Goal: Information Seeking & Learning: Learn about a topic

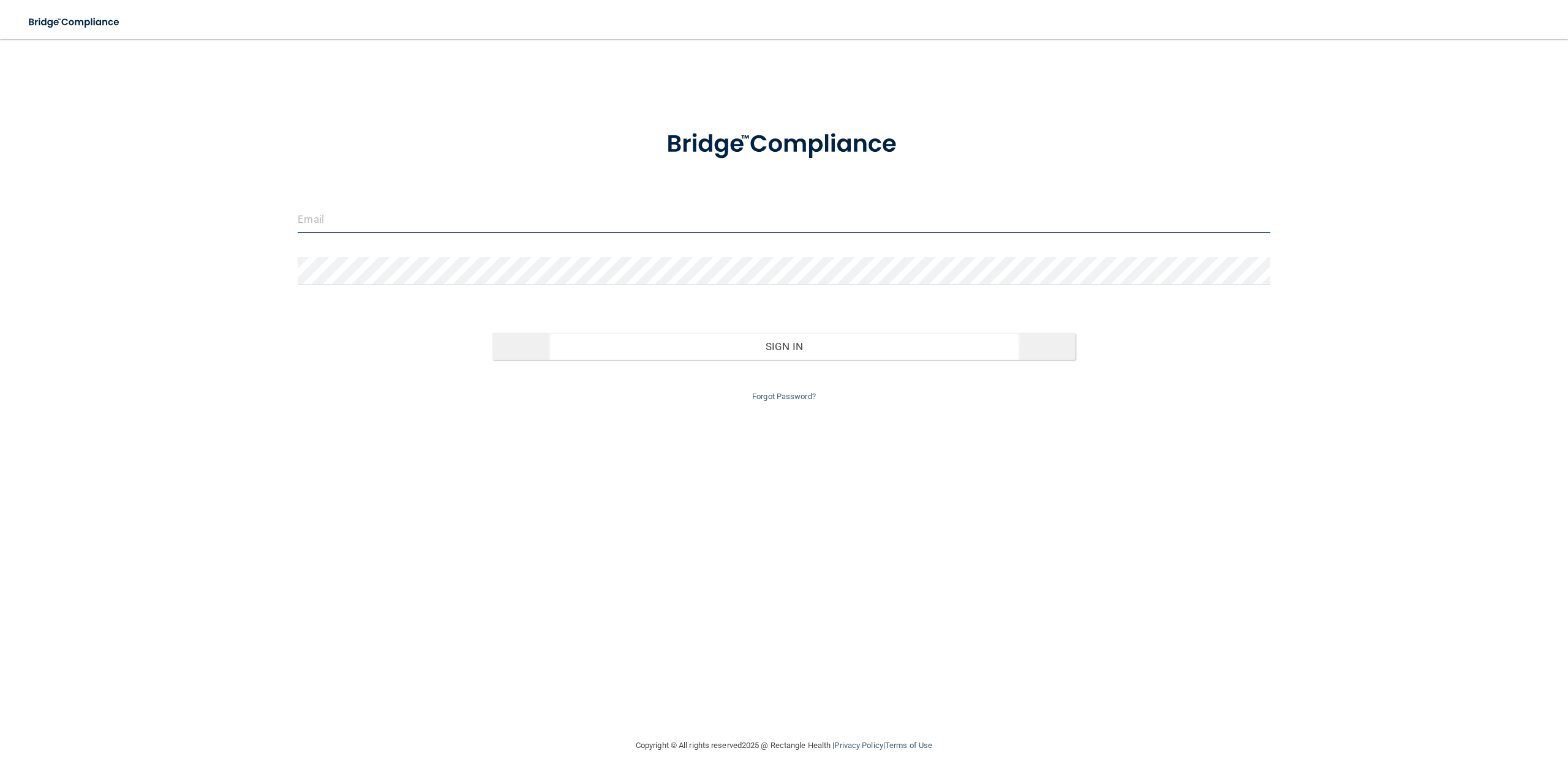
type input "[EMAIL_ADDRESS][DOMAIN_NAME]"
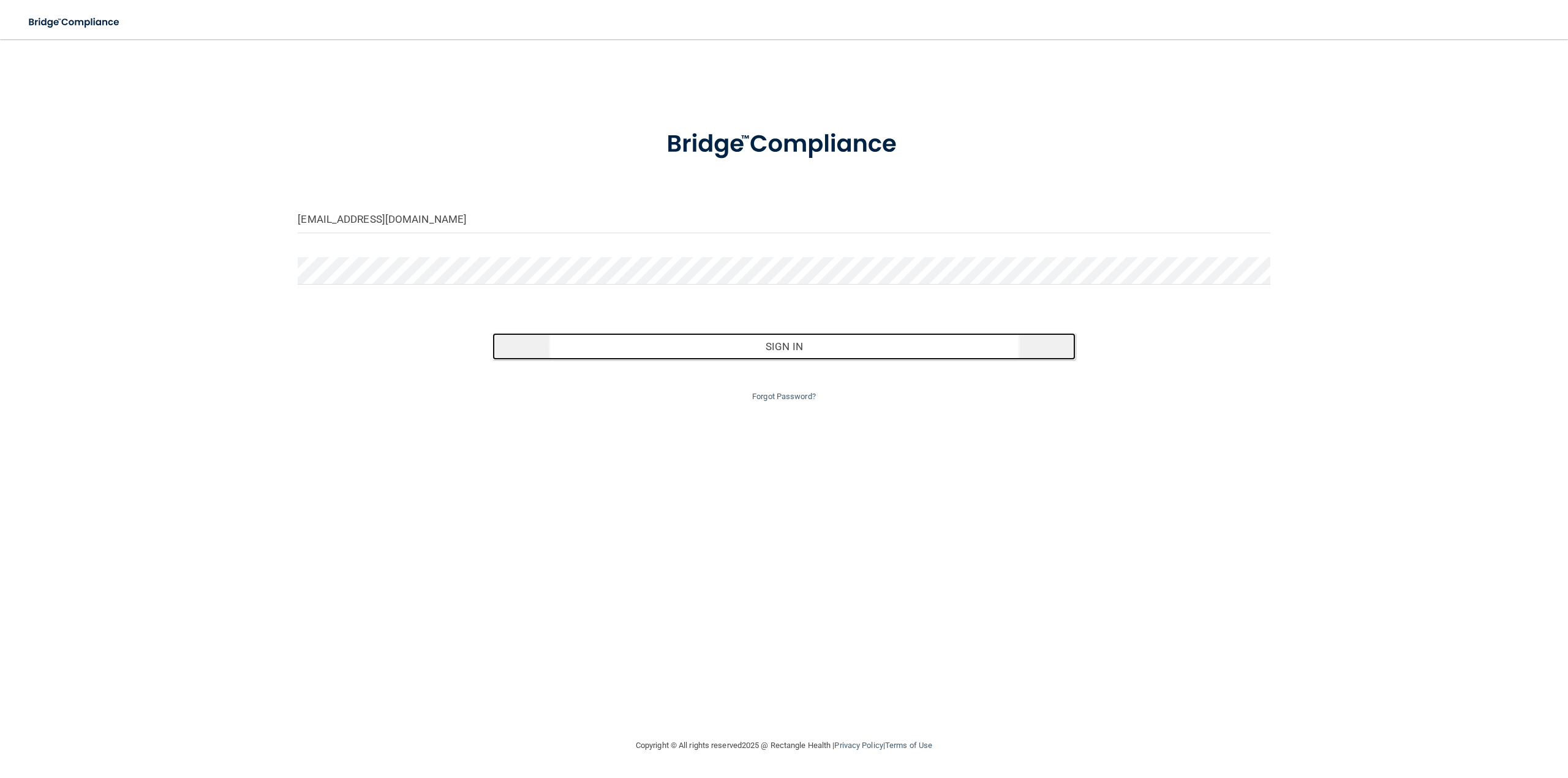
click at [783, 347] on button "Sign In" at bounding box center [784, 347] width 583 height 27
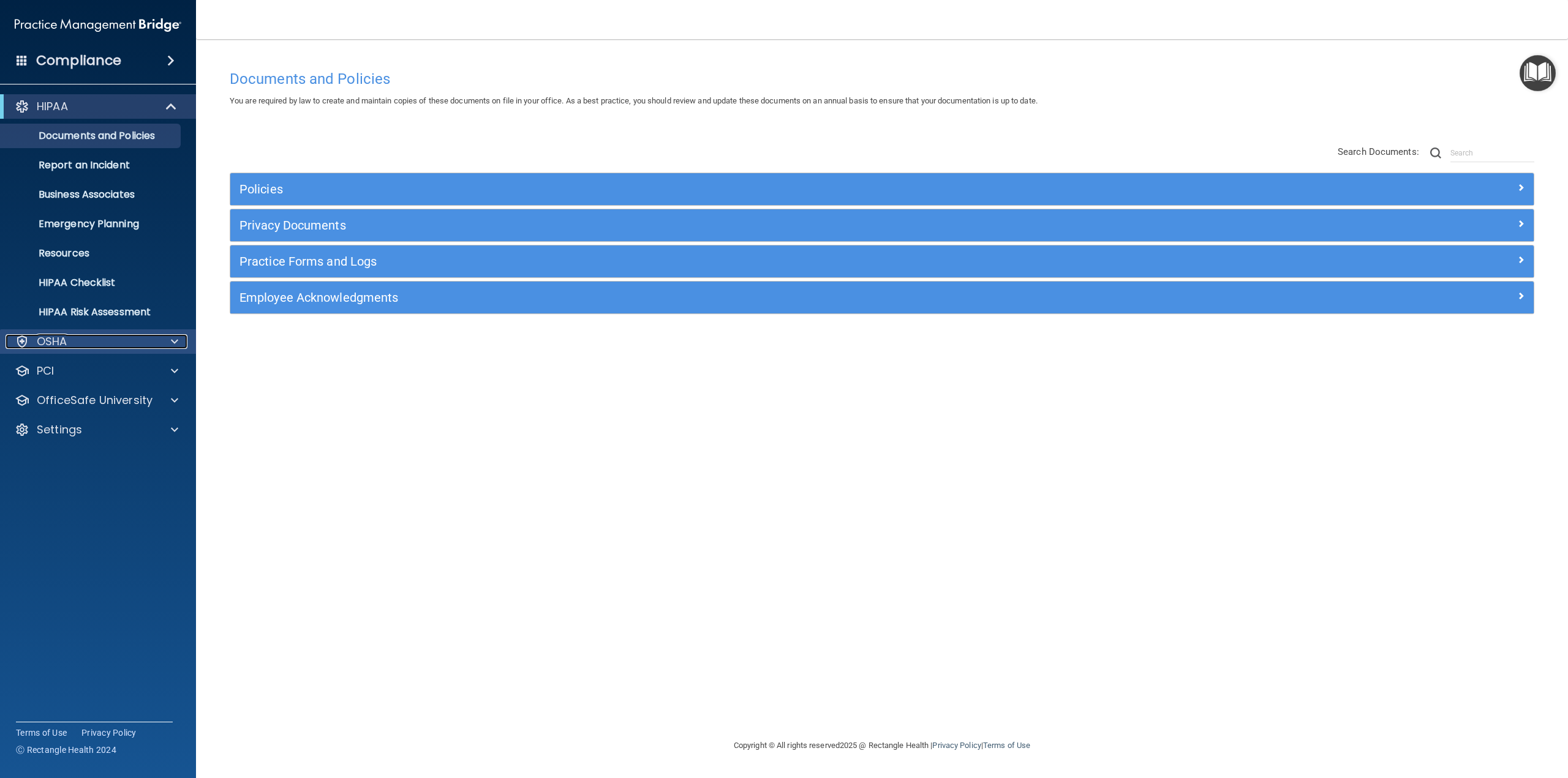
click at [65, 344] on p "OSHA" at bounding box center [52, 341] width 30 height 14
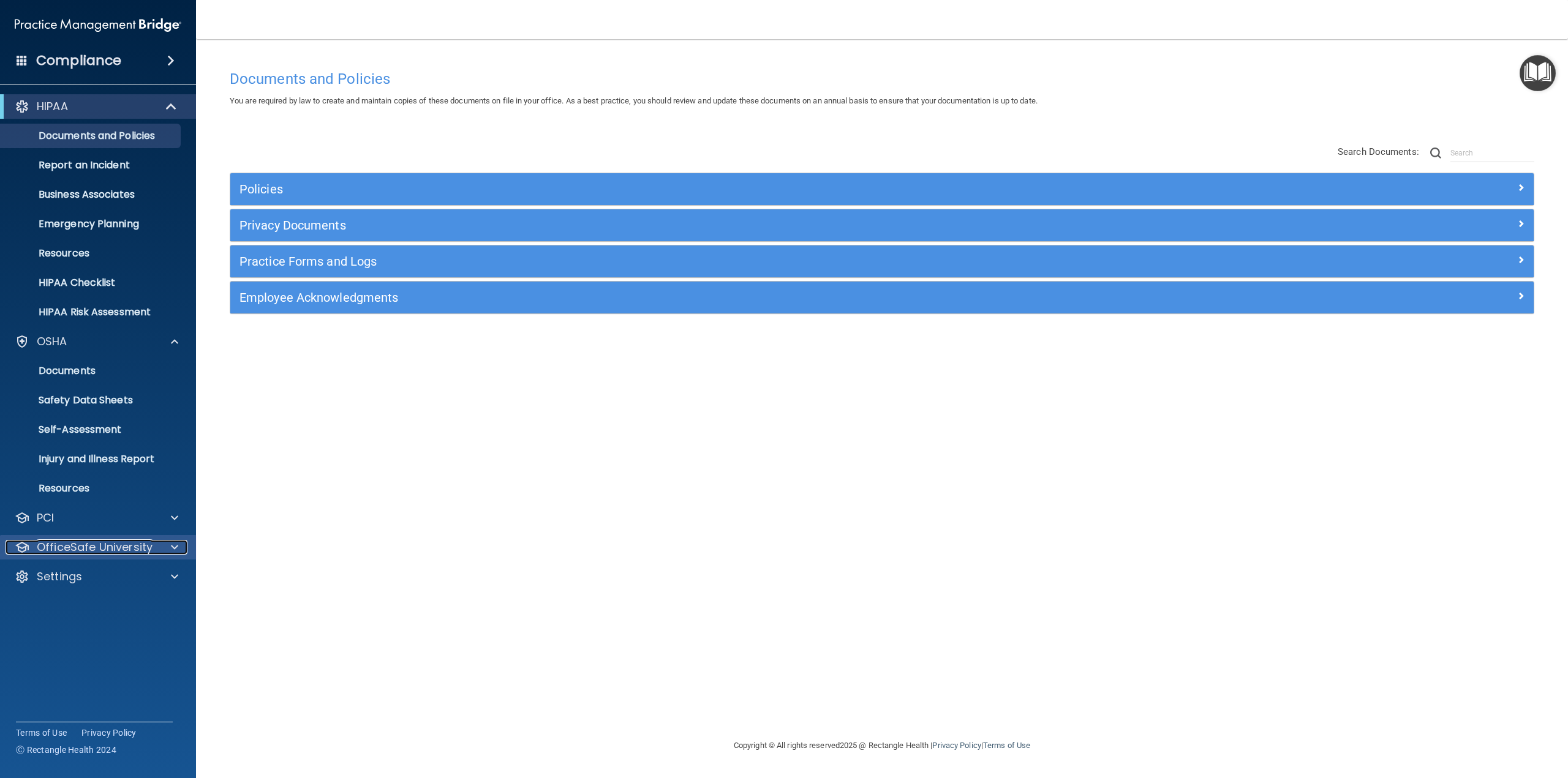
click at [116, 550] on p "OfficeSafe University" at bounding box center [95, 548] width 116 height 14
click at [95, 605] on p "OSHA Training" at bounding box center [57, 607] width 99 height 13
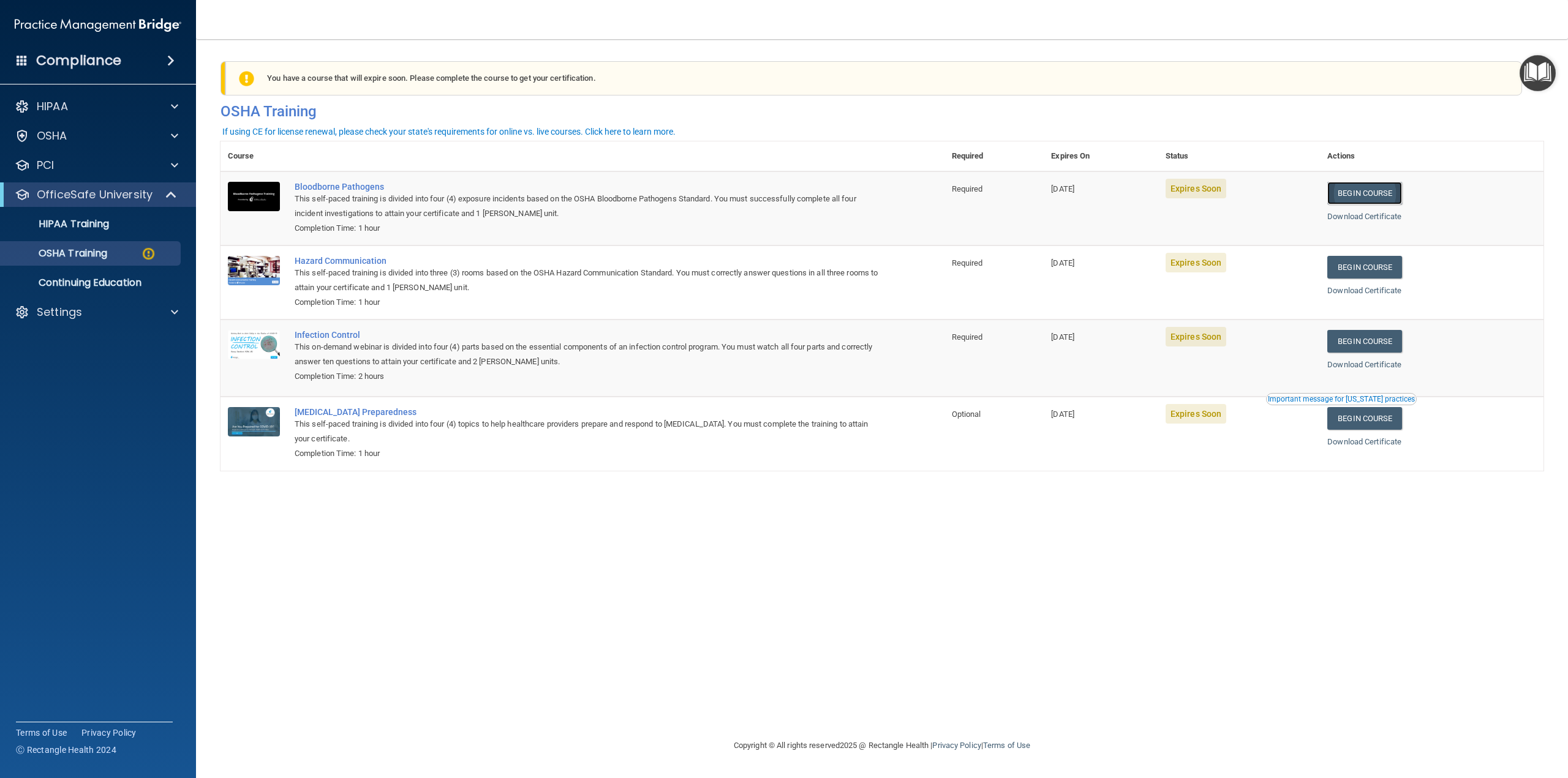
click at [1386, 193] on link "Begin Course" at bounding box center [1365, 193] width 75 height 22
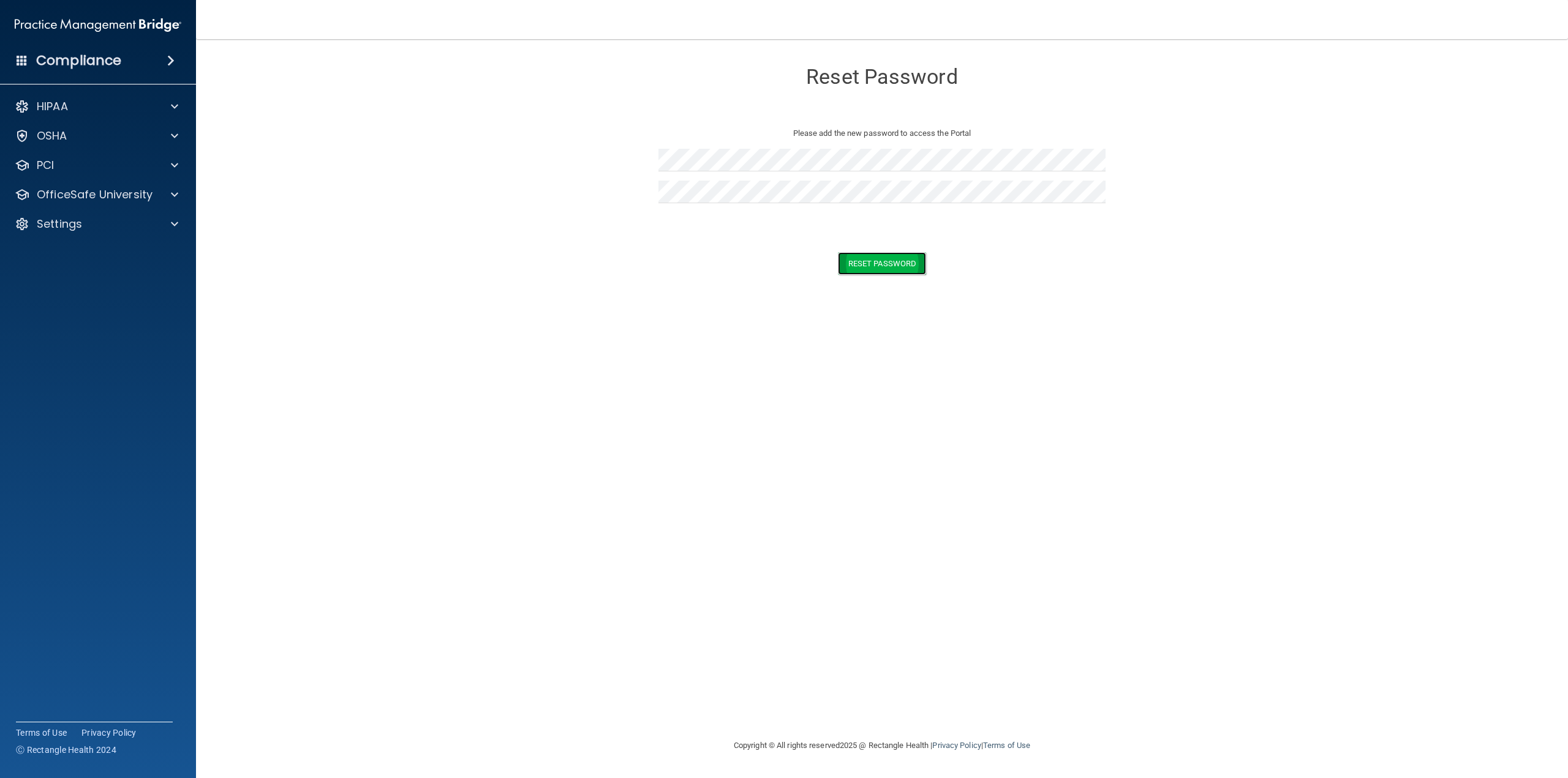
click at [886, 268] on button "Reset Password" at bounding box center [882, 263] width 88 height 22
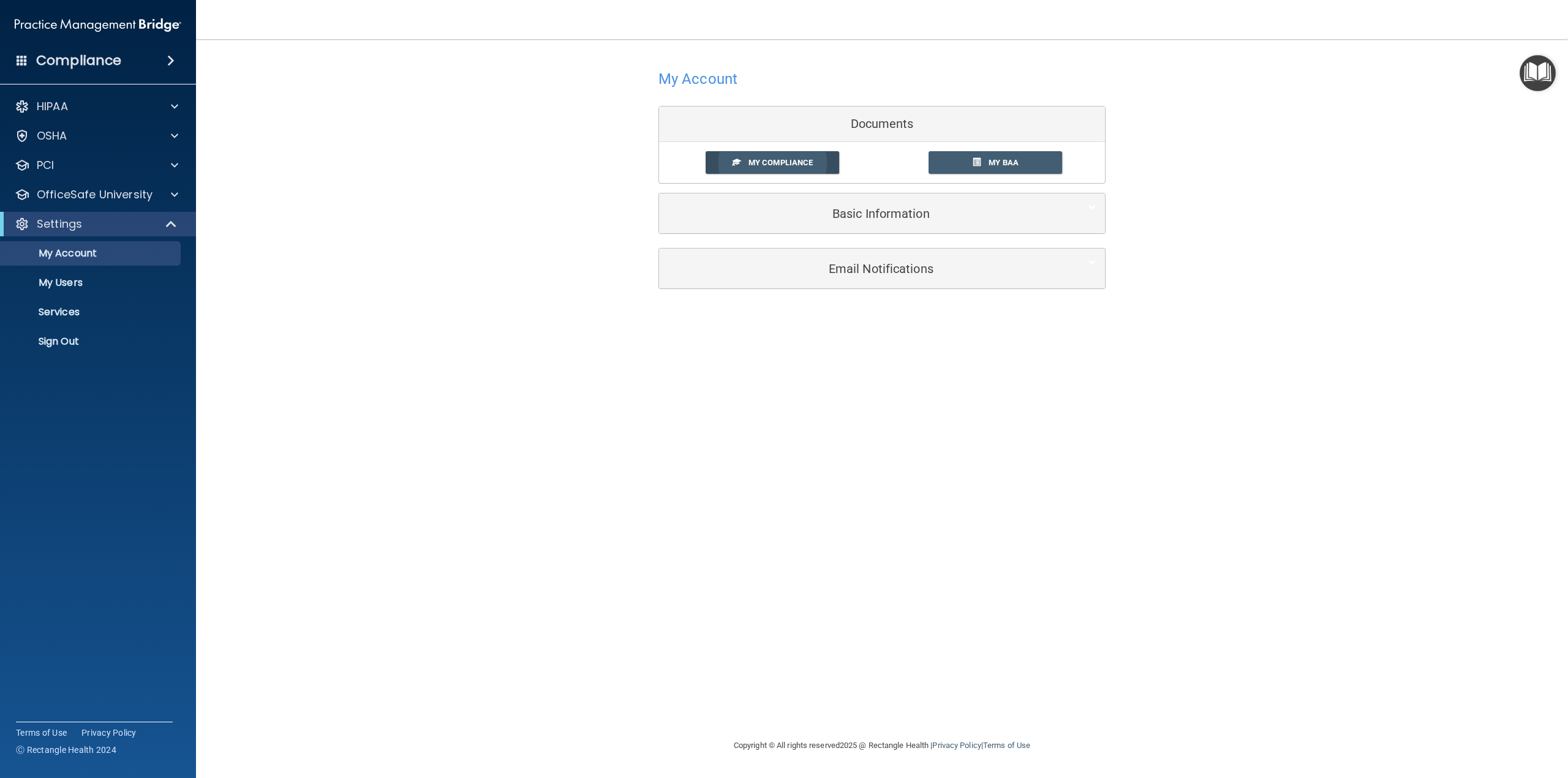
click at [782, 159] on span "My Compliance" at bounding box center [781, 163] width 64 height 9
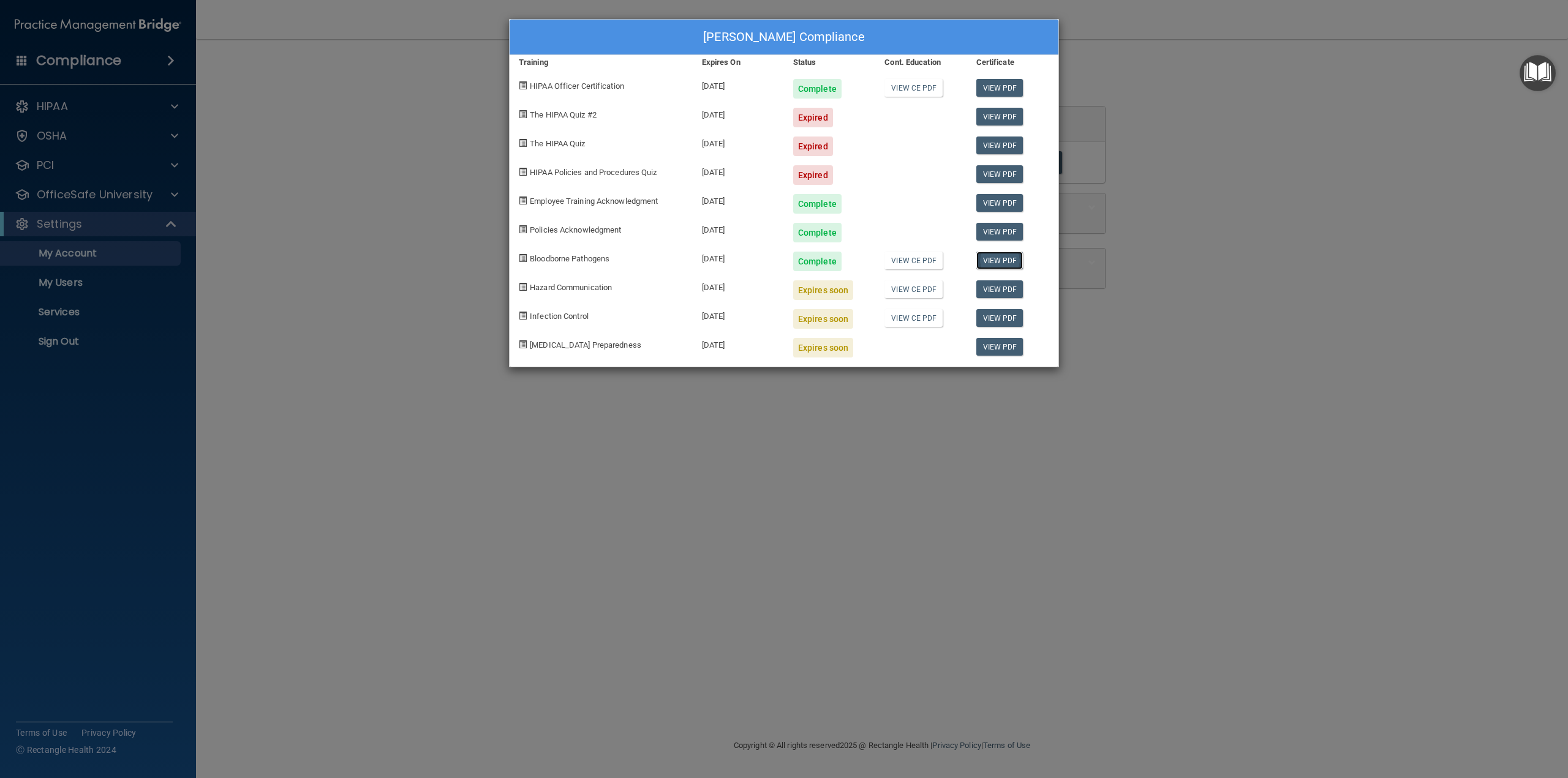
click at [1010, 260] on link "View PDF" at bounding box center [1000, 261] width 47 height 18
click at [801, 114] on div "Expired" at bounding box center [813, 118] width 40 height 20
click at [1253, 216] on div "Reena Shah's Compliance Training Expires On Status Cont. Education Certificate …" at bounding box center [784, 389] width 1568 height 778
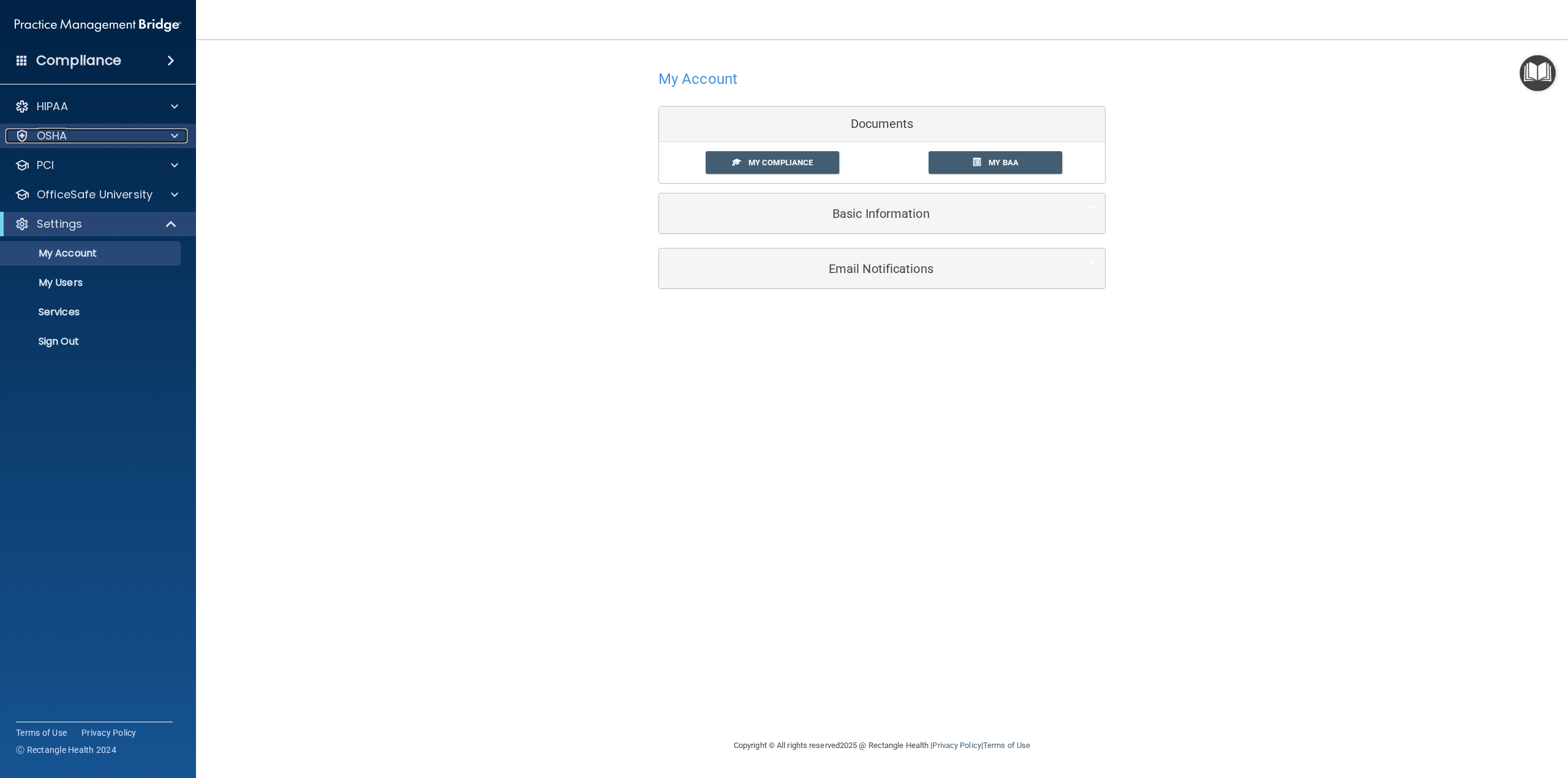
click at [52, 138] on p "OSHA" at bounding box center [52, 136] width 30 height 14
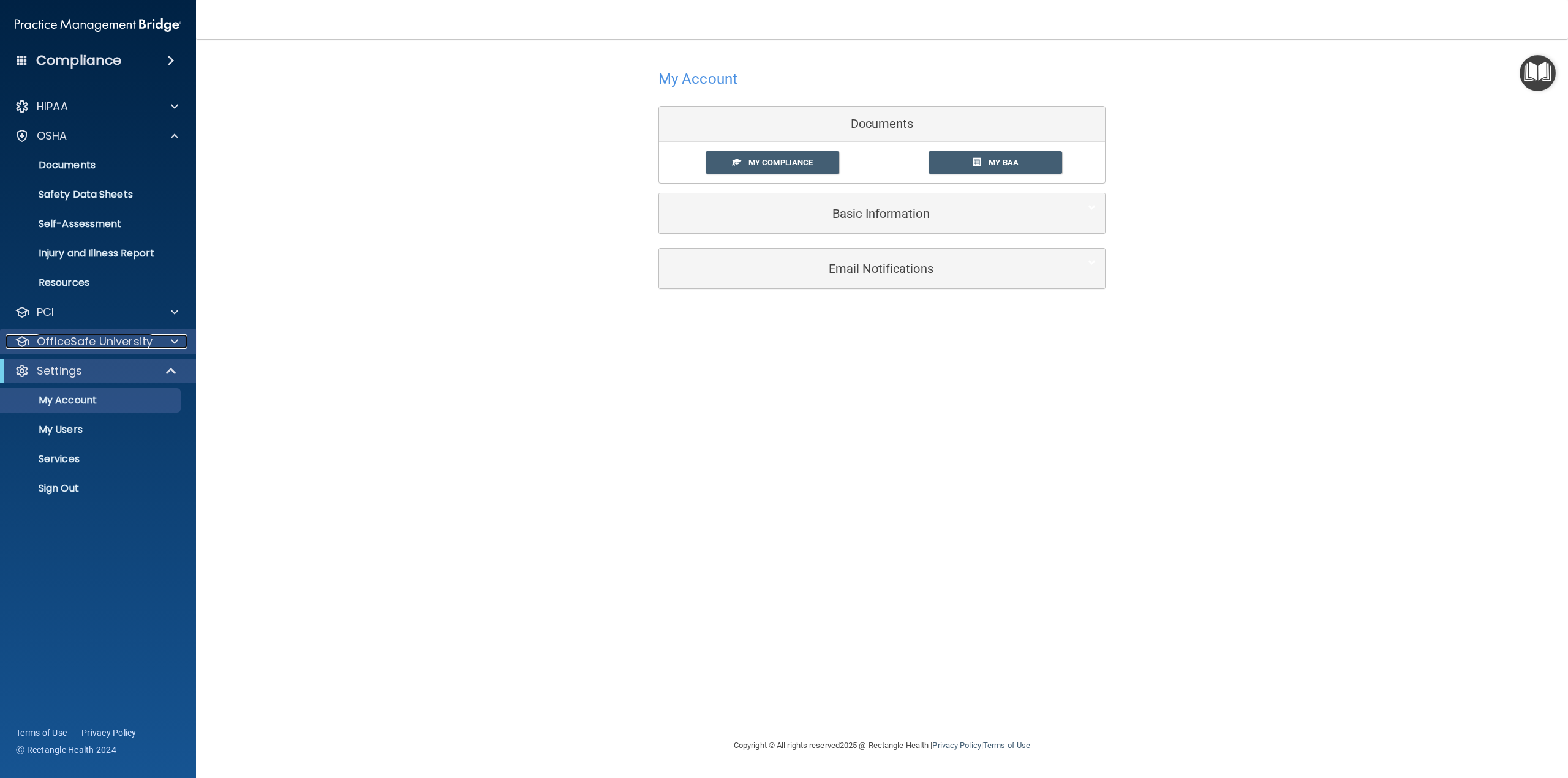
click at [120, 339] on p "OfficeSafe University" at bounding box center [95, 341] width 116 height 14
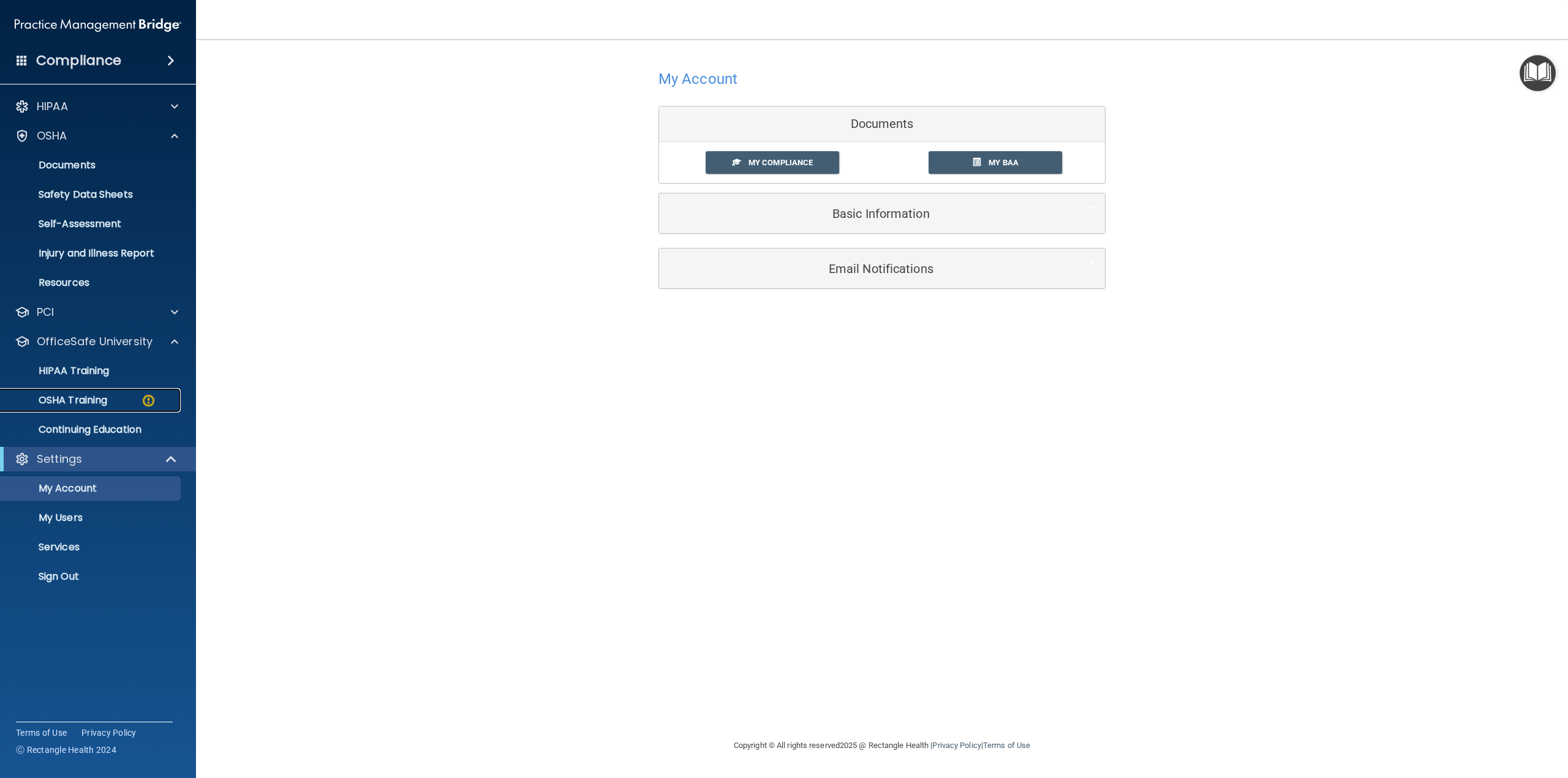
click at [91, 402] on p "OSHA Training" at bounding box center [57, 401] width 99 height 13
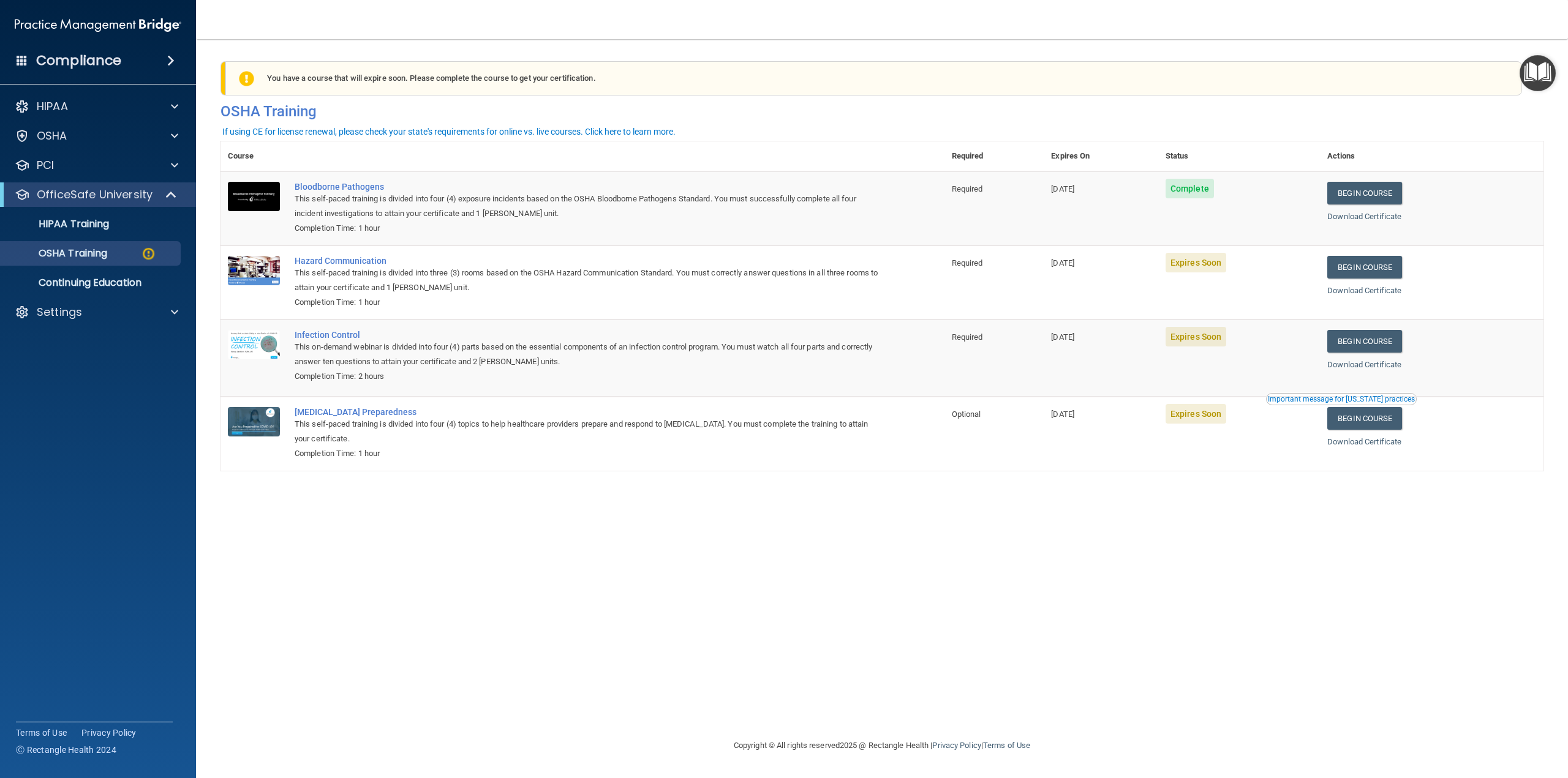
click at [1399, 280] on td "Begin Course Download Certificate" at bounding box center [1432, 282] width 223 height 74
click at [1396, 268] on link "Begin Course" at bounding box center [1365, 267] width 75 height 22
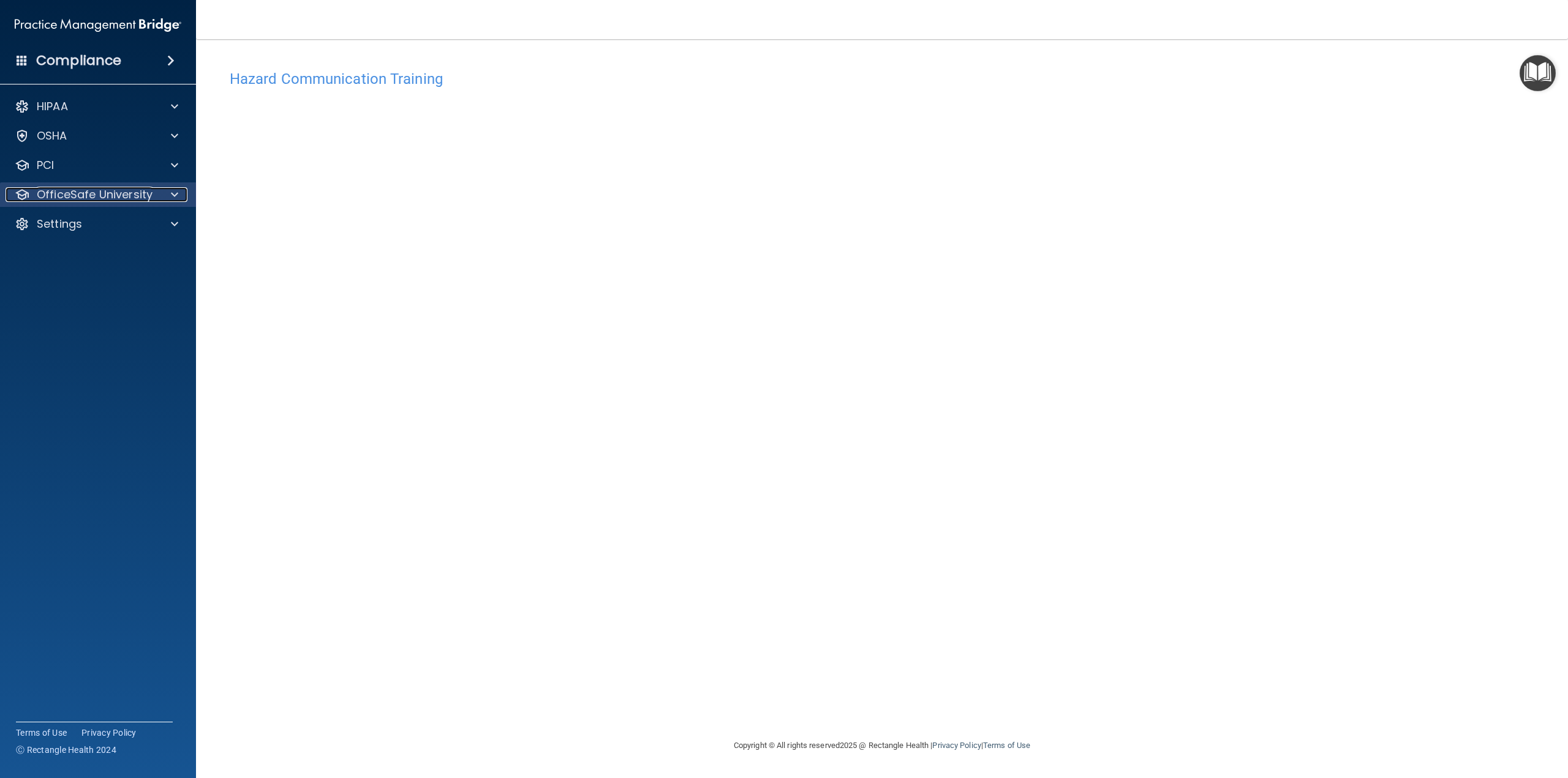
click at [172, 192] on span at bounding box center [174, 195] width 7 height 14
click at [85, 256] on p "OSHA Training" at bounding box center [57, 254] width 99 height 13
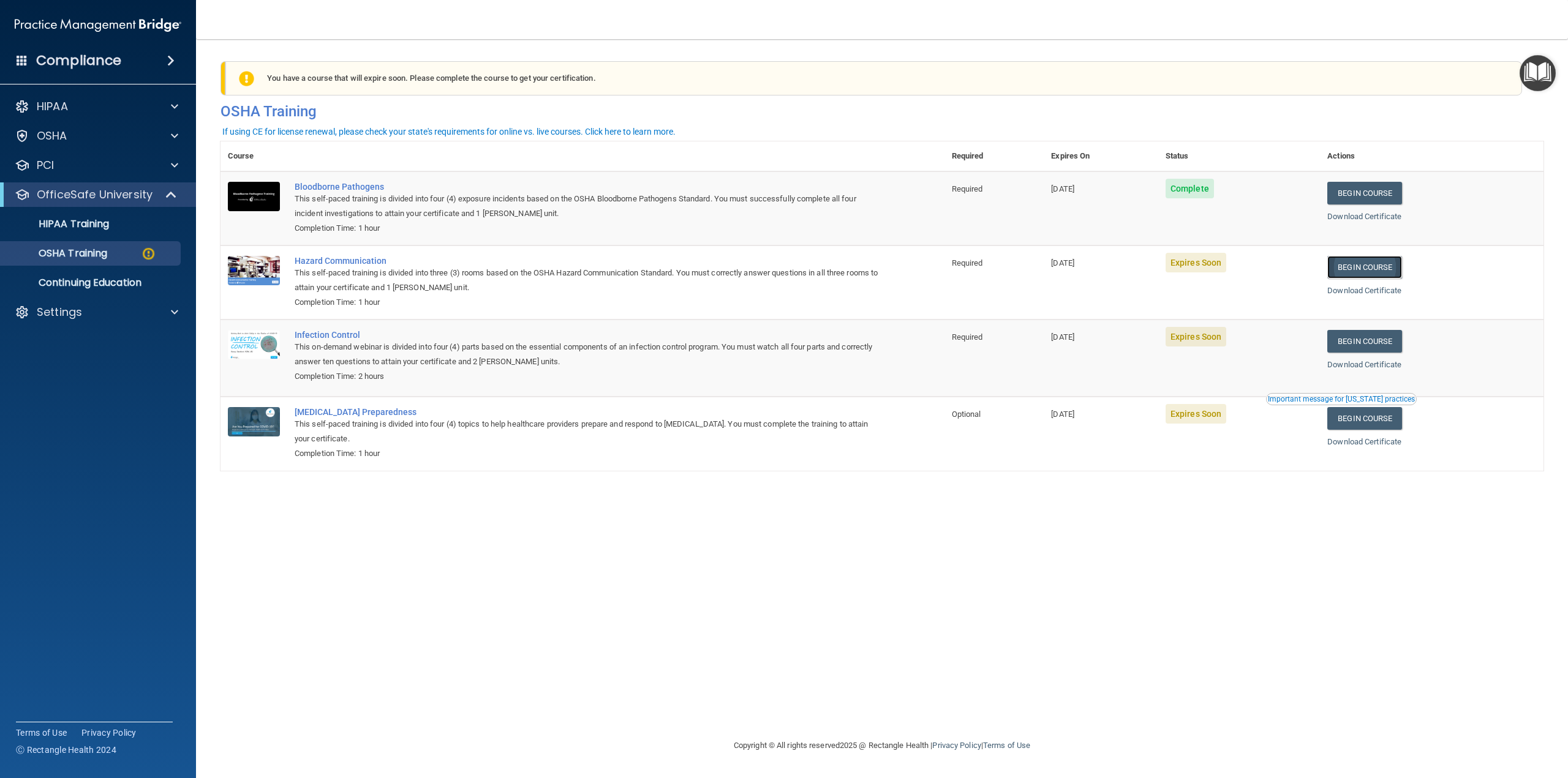
click at [1402, 270] on link "Begin Course" at bounding box center [1365, 267] width 75 height 22
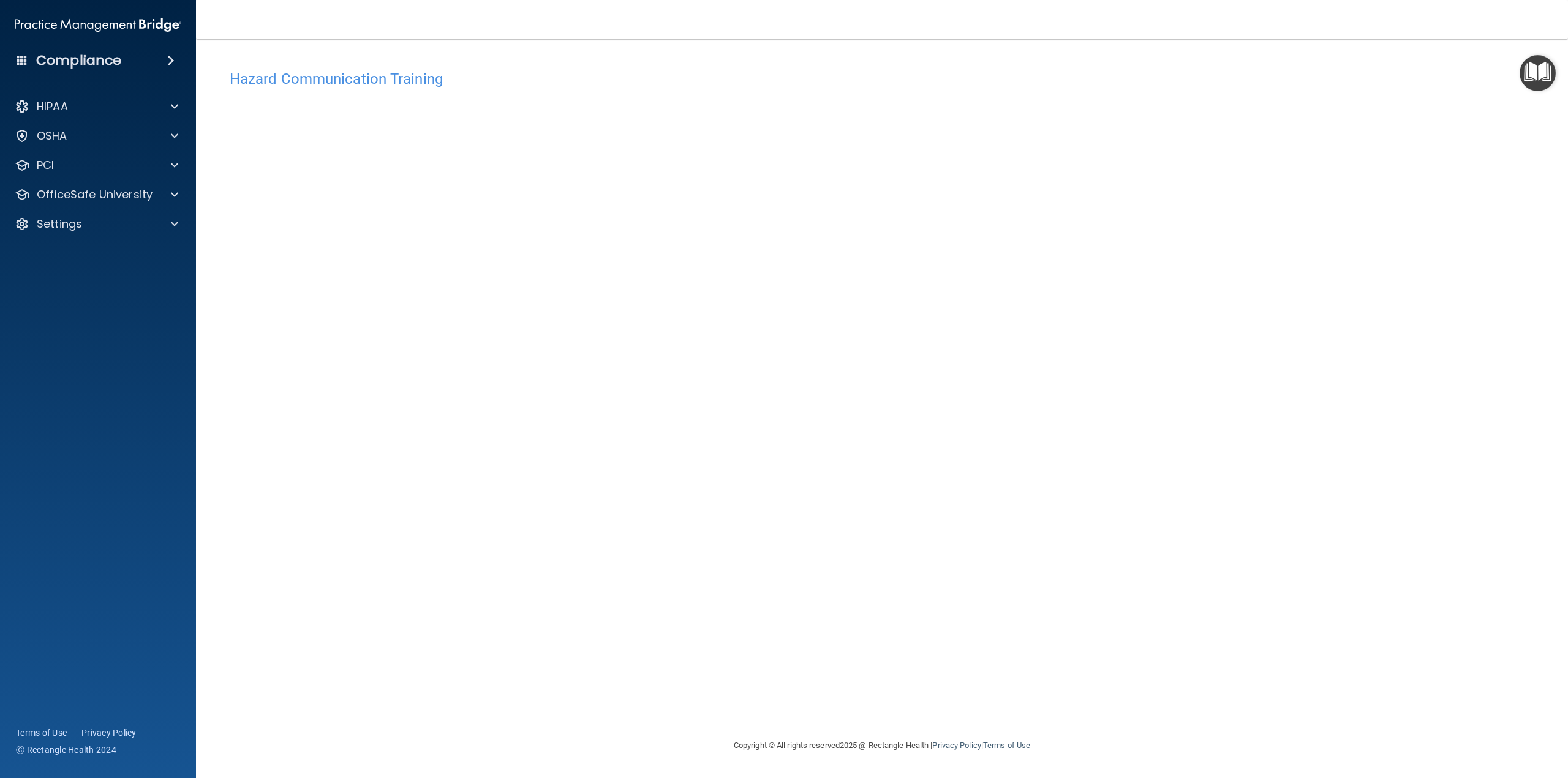
click at [1139, 477] on div "Hazard Communication Training This course doesn’t expire until 08/14/2025. Are …" at bounding box center [882, 401] width 1323 height 675
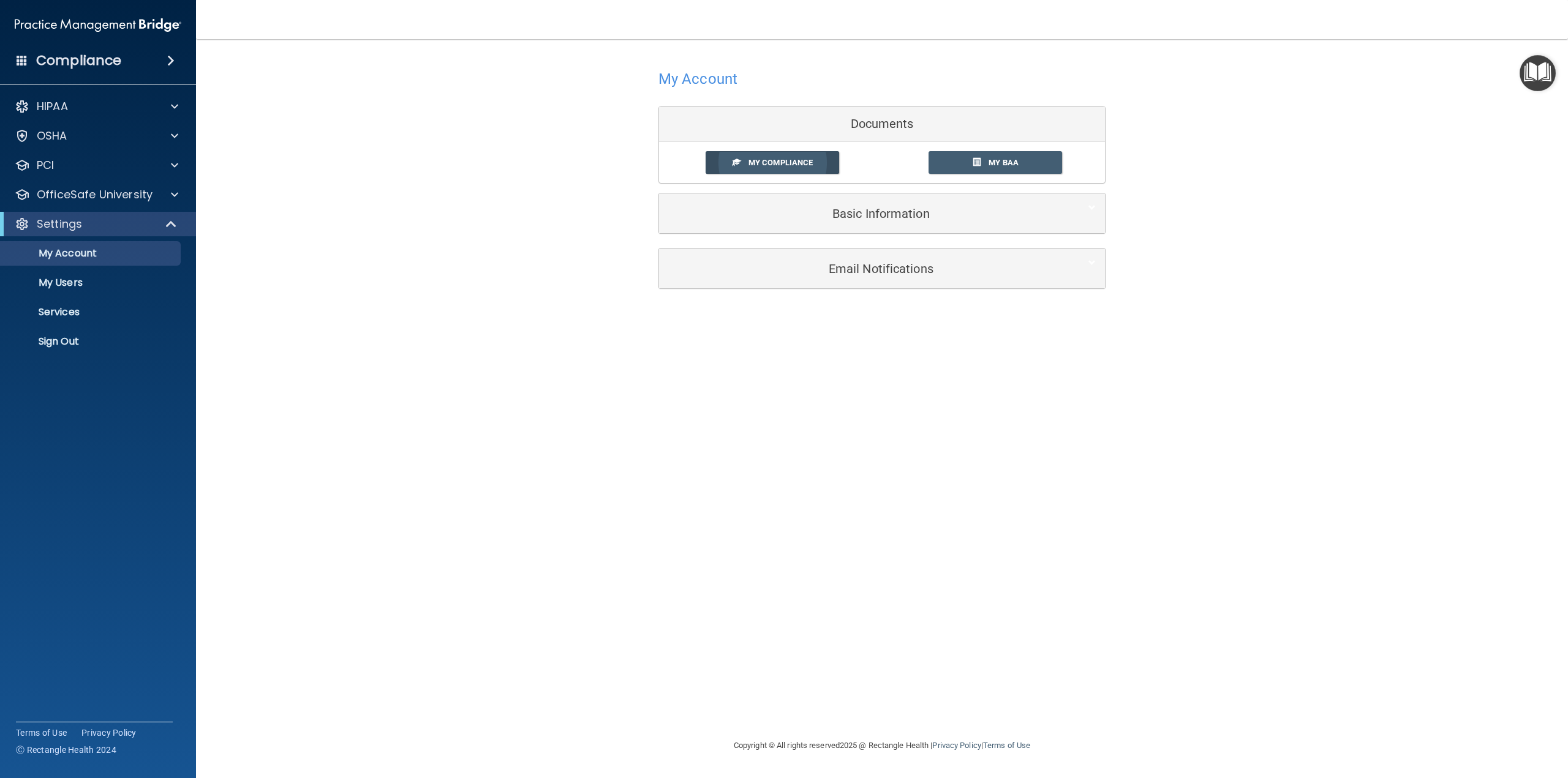
click at [789, 159] on span "My Compliance" at bounding box center [781, 163] width 64 height 9
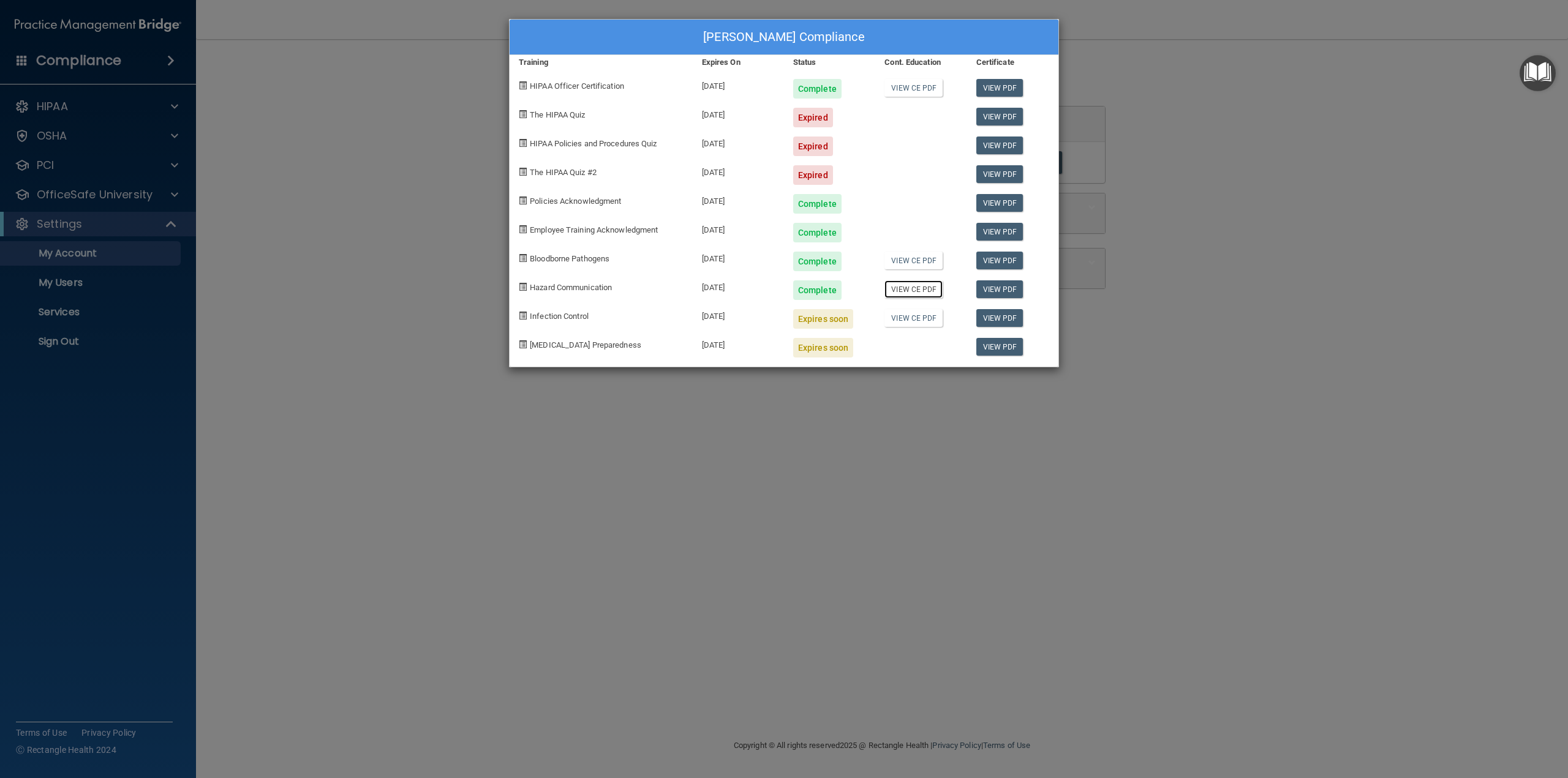
click at [911, 289] on link "View CE PDF" at bounding box center [913, 289] width 58 height 18
click at [109, 194] on div "Reena Shah's Compliance Training Expires On Status Cont. Education Certificate …" at bounding box center [784, 389] width 1568 height 778
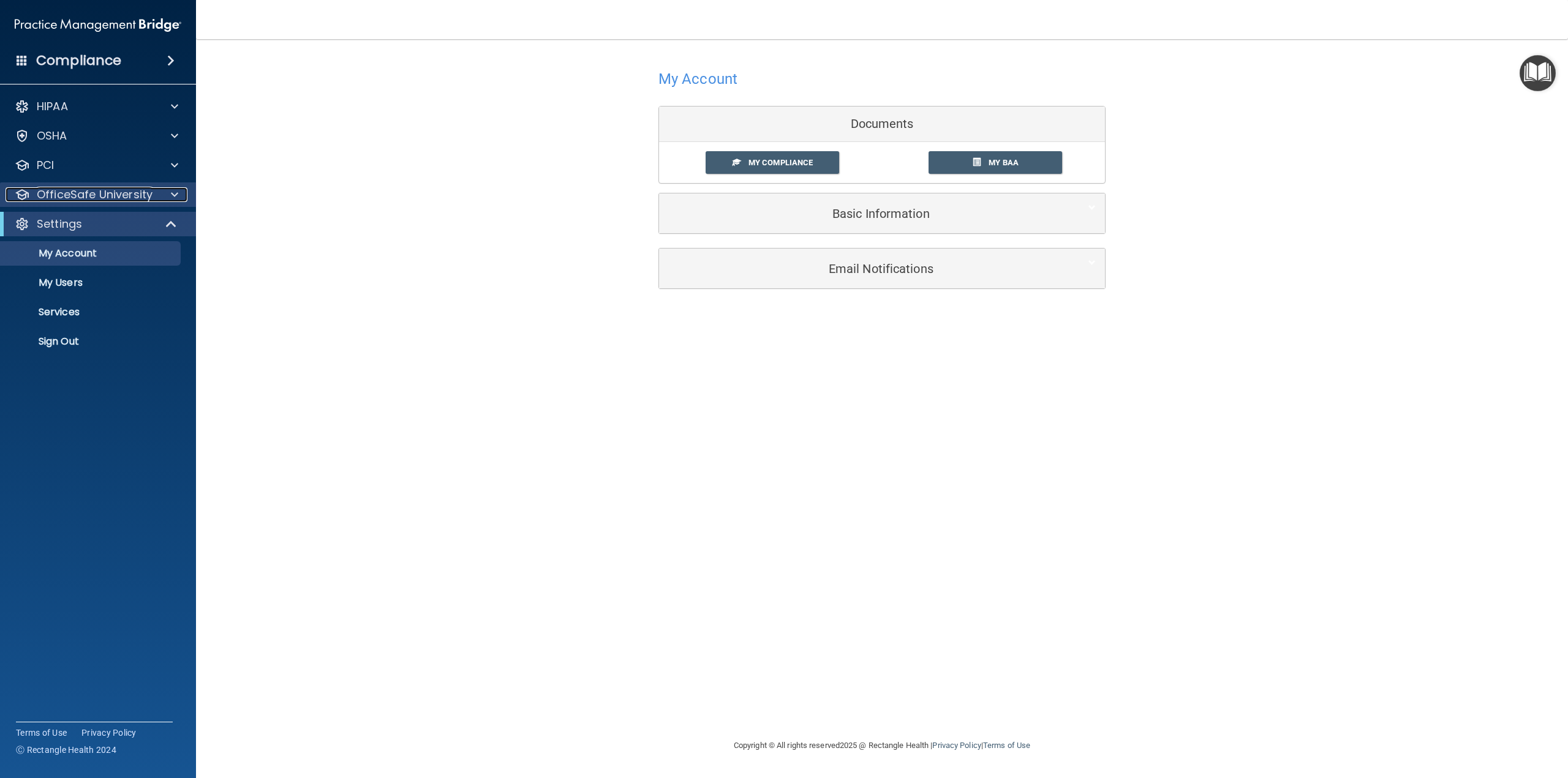
click at [126, 193] on p "OfficeSafe University" at bounding box center [95, 195] width 116 height 14
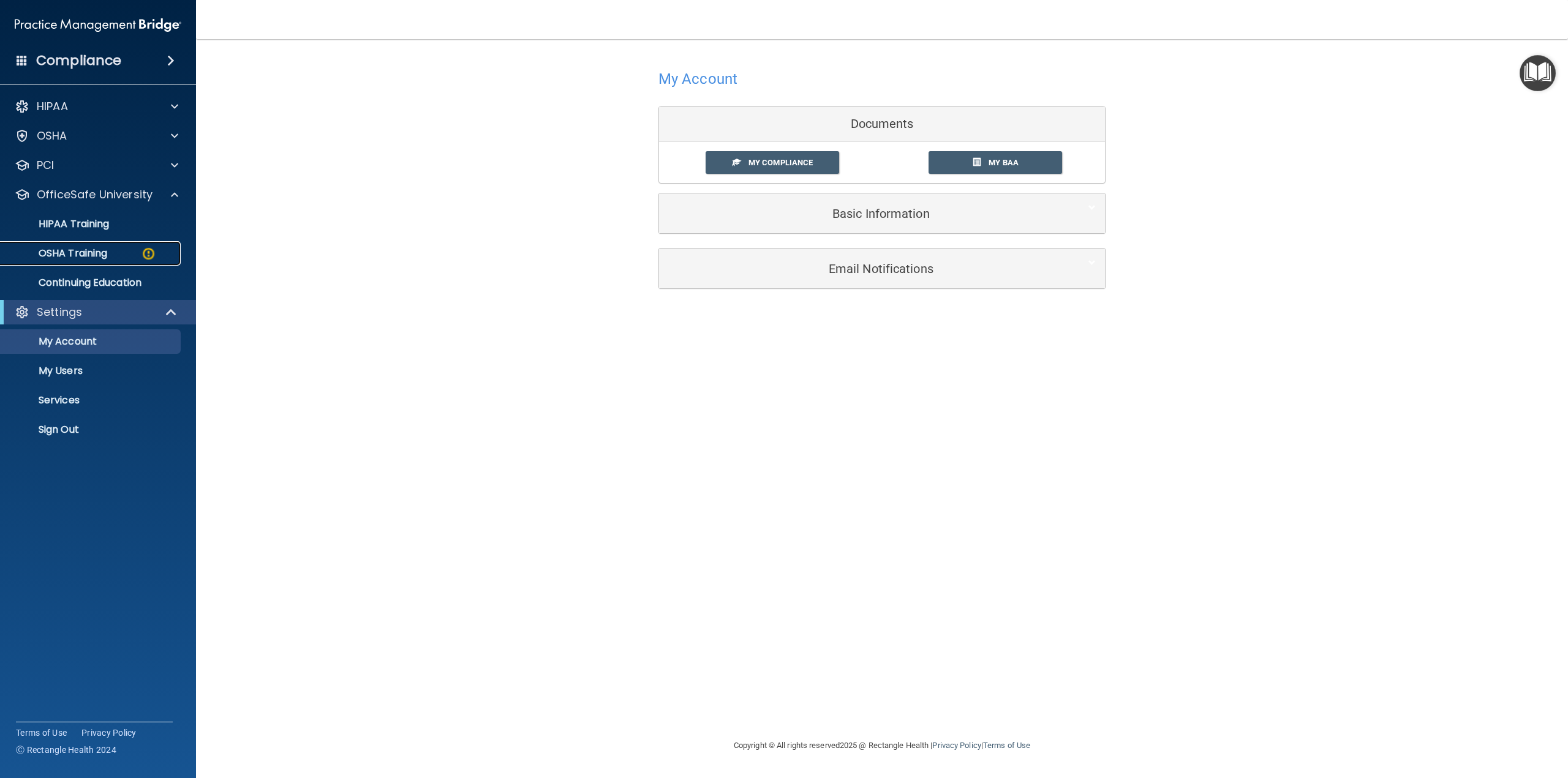
click at [81, 255] on p "OSHA Training" at bounding box center [57, 254] width 99 height 13
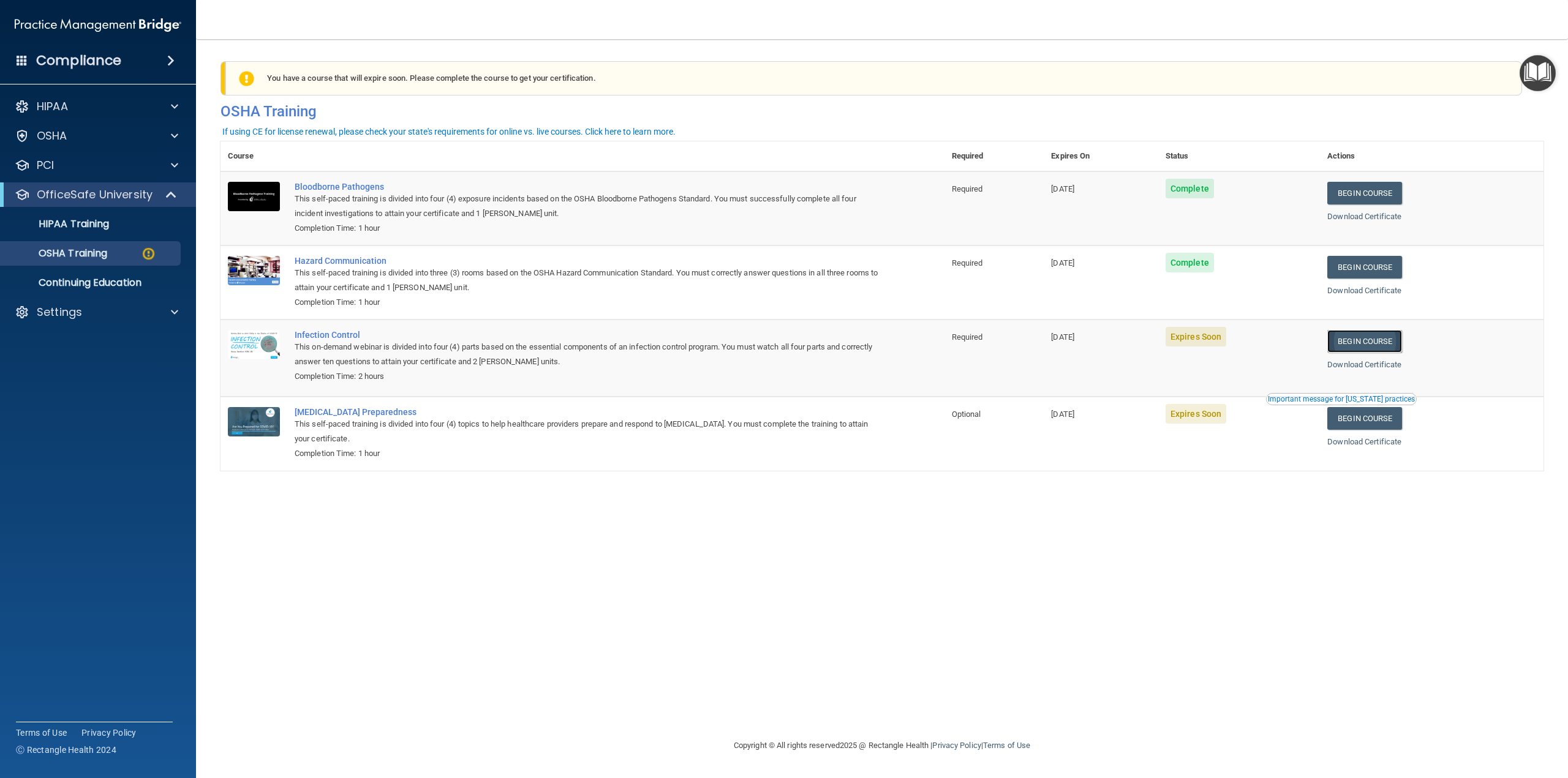
click at [1383, 341] on link "Begin Course" at bounding box center [1365, 341] width 75 height 22
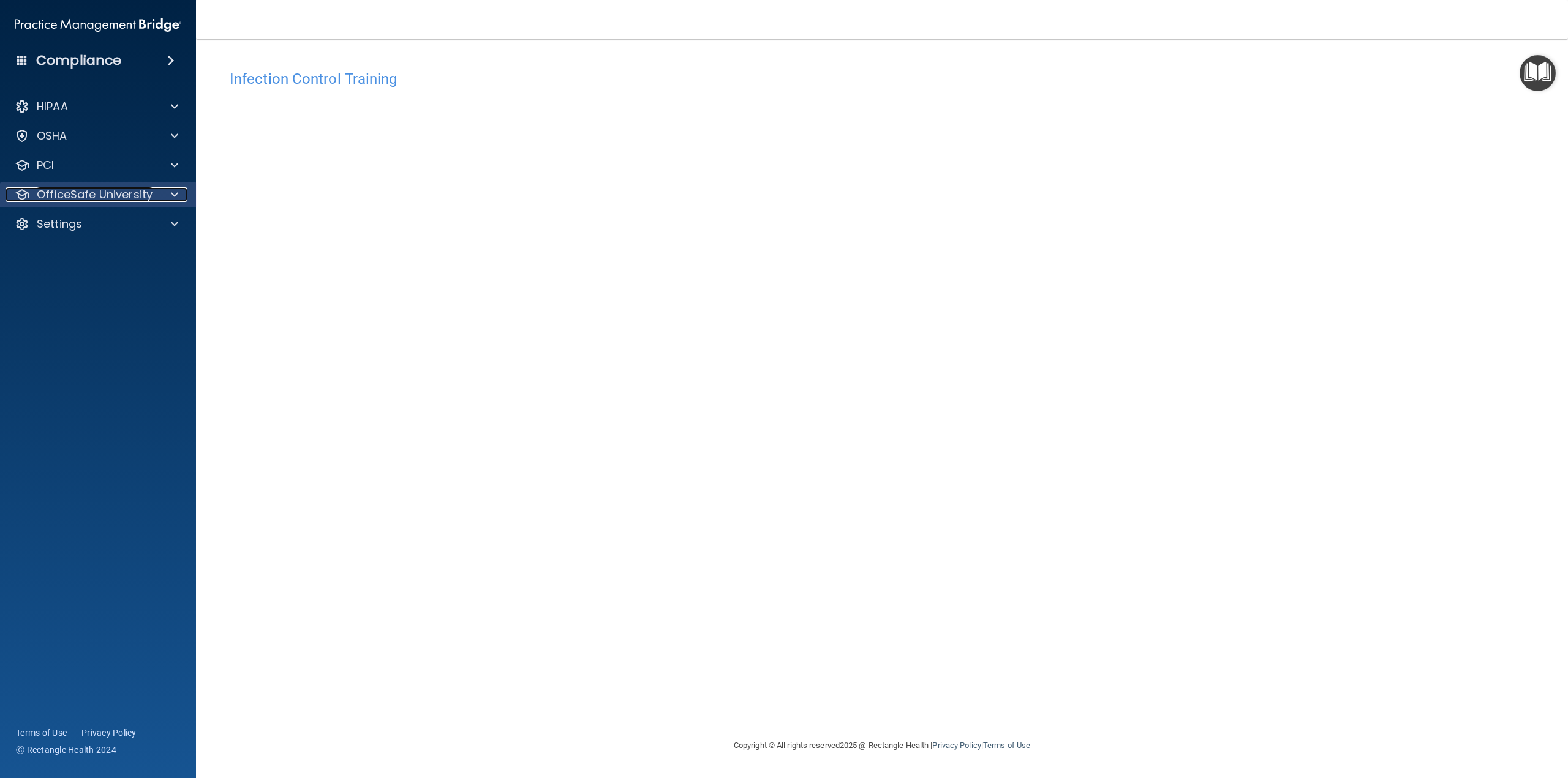
click at [71, 192] on p "OfficeSafe University" at bounding box center [95, 195] width 116 height 14
click at [78, 252] on p "OSHA Training" at bounding box center [57, 254] width 99 height 13
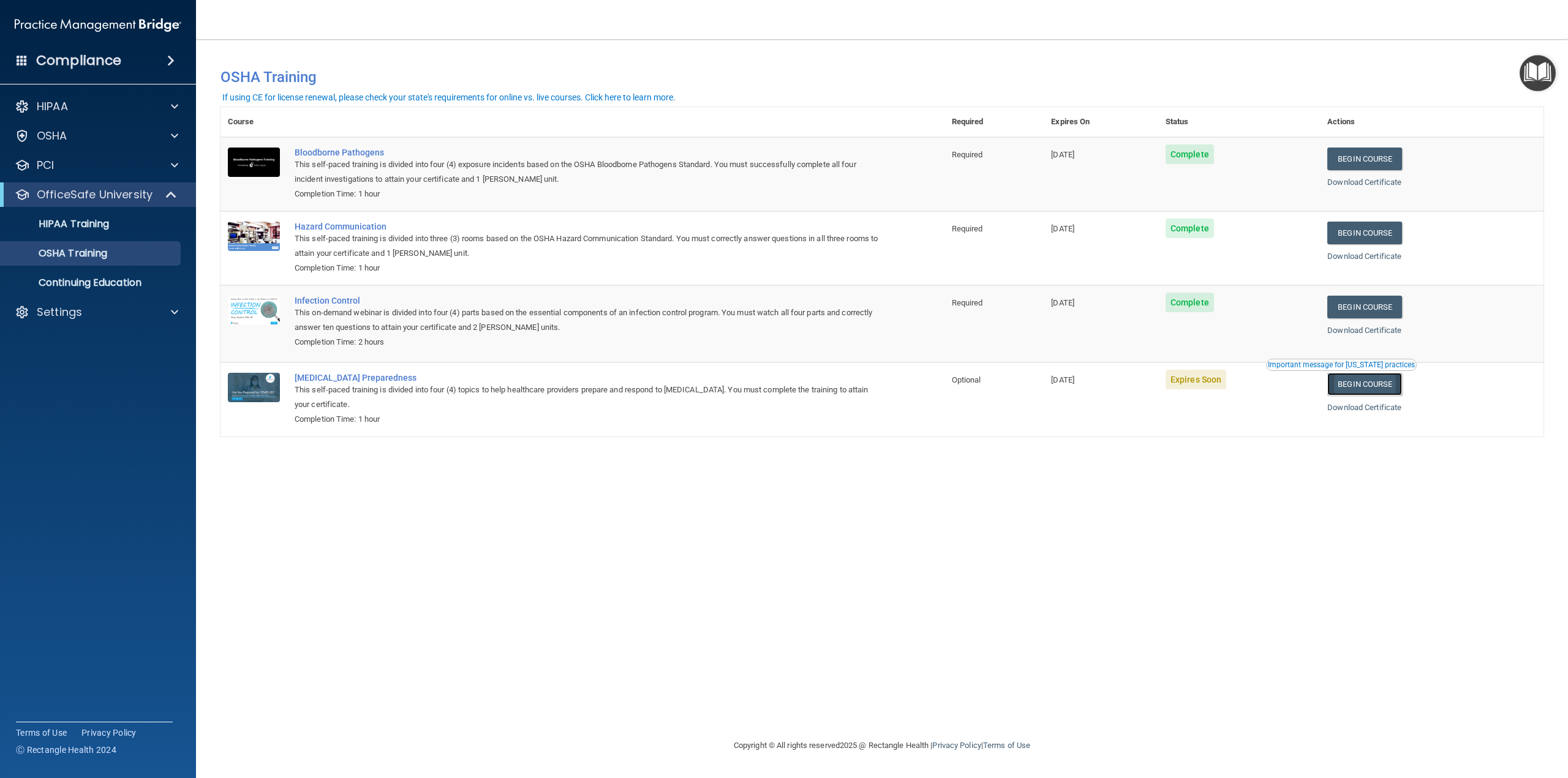
click at [1384, 387] on link "Begin Course" at bounding box center [1365, 384] width 75 height 22
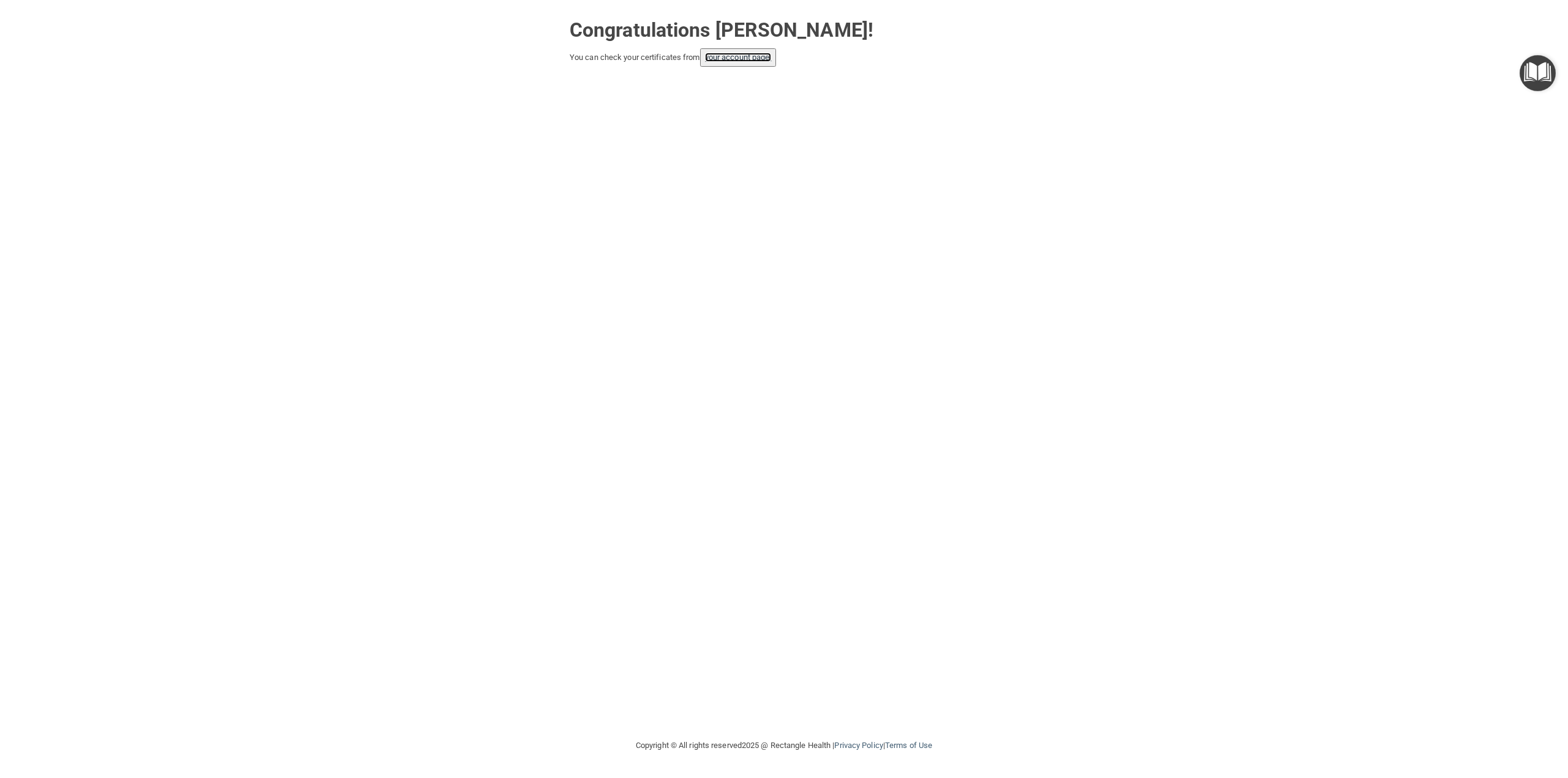
click at [751, 55] on link "your account page!" at bounding box center [738, 57] width 67 height 9
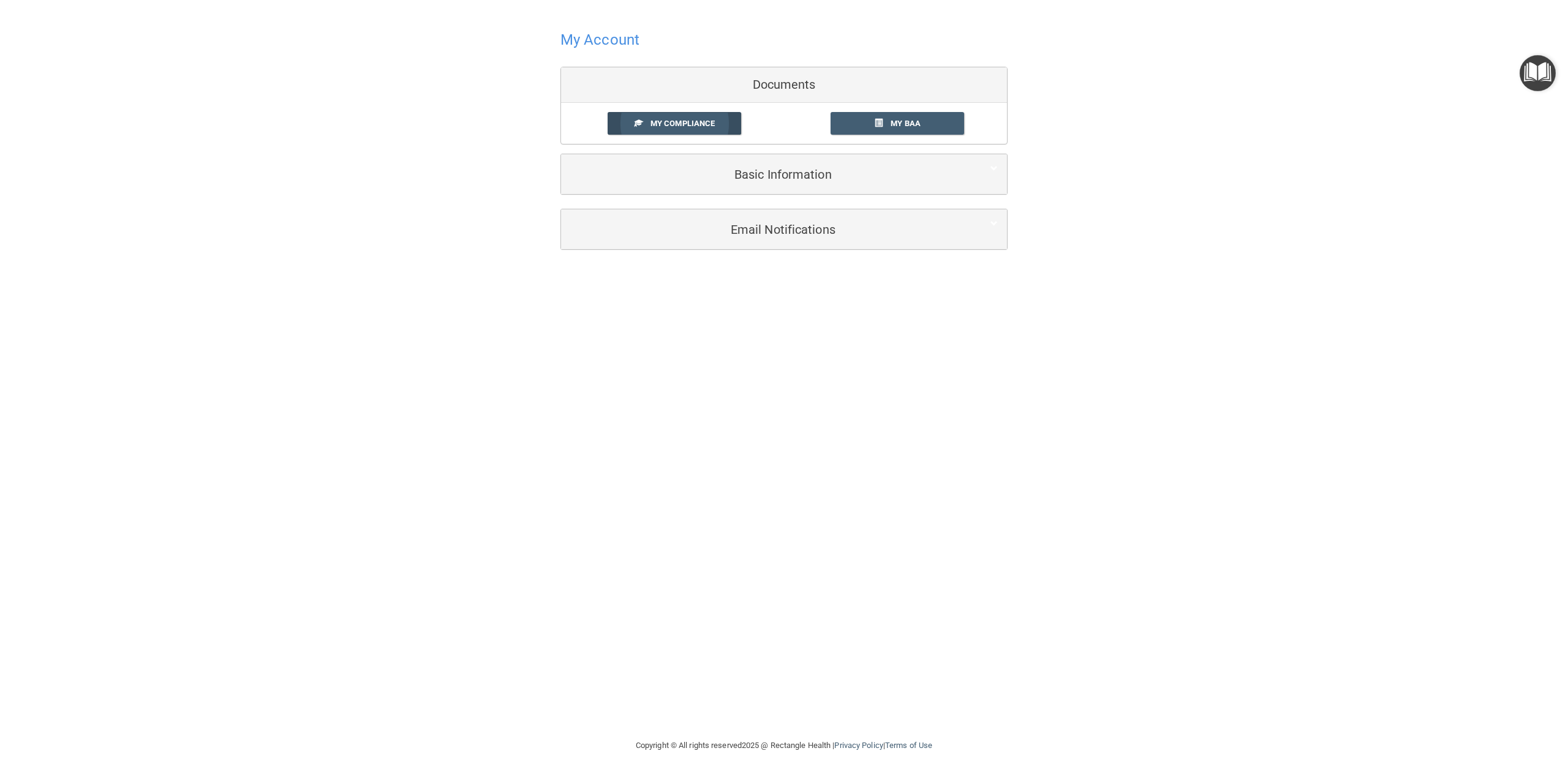
click at [692, 117] on link "My Compliance" at bounding box center [675, 122] width 134 height 22
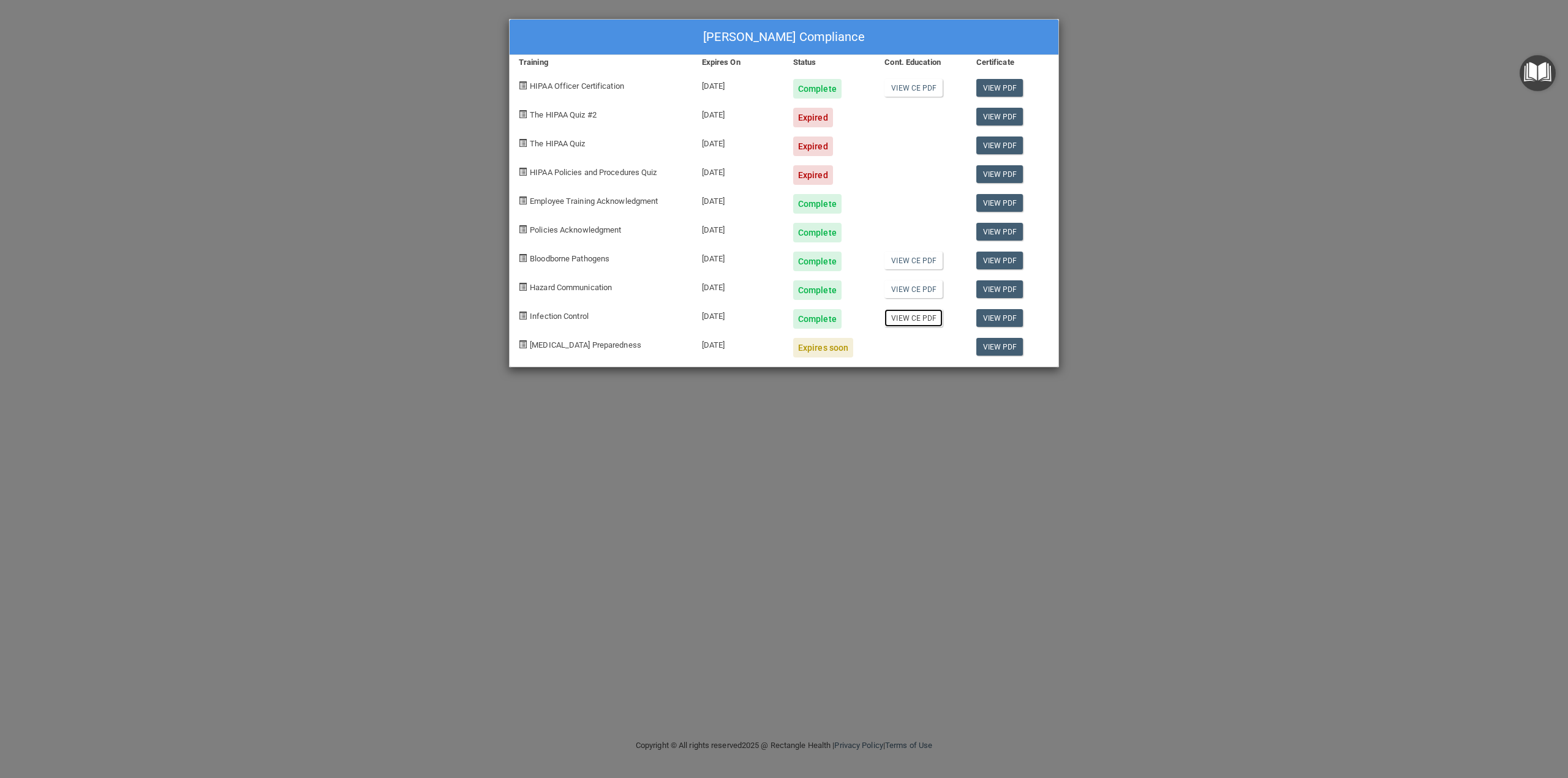
click at [919, 316] on link "View CE PDF" at bounding box center [913, 318] width 58 height 18
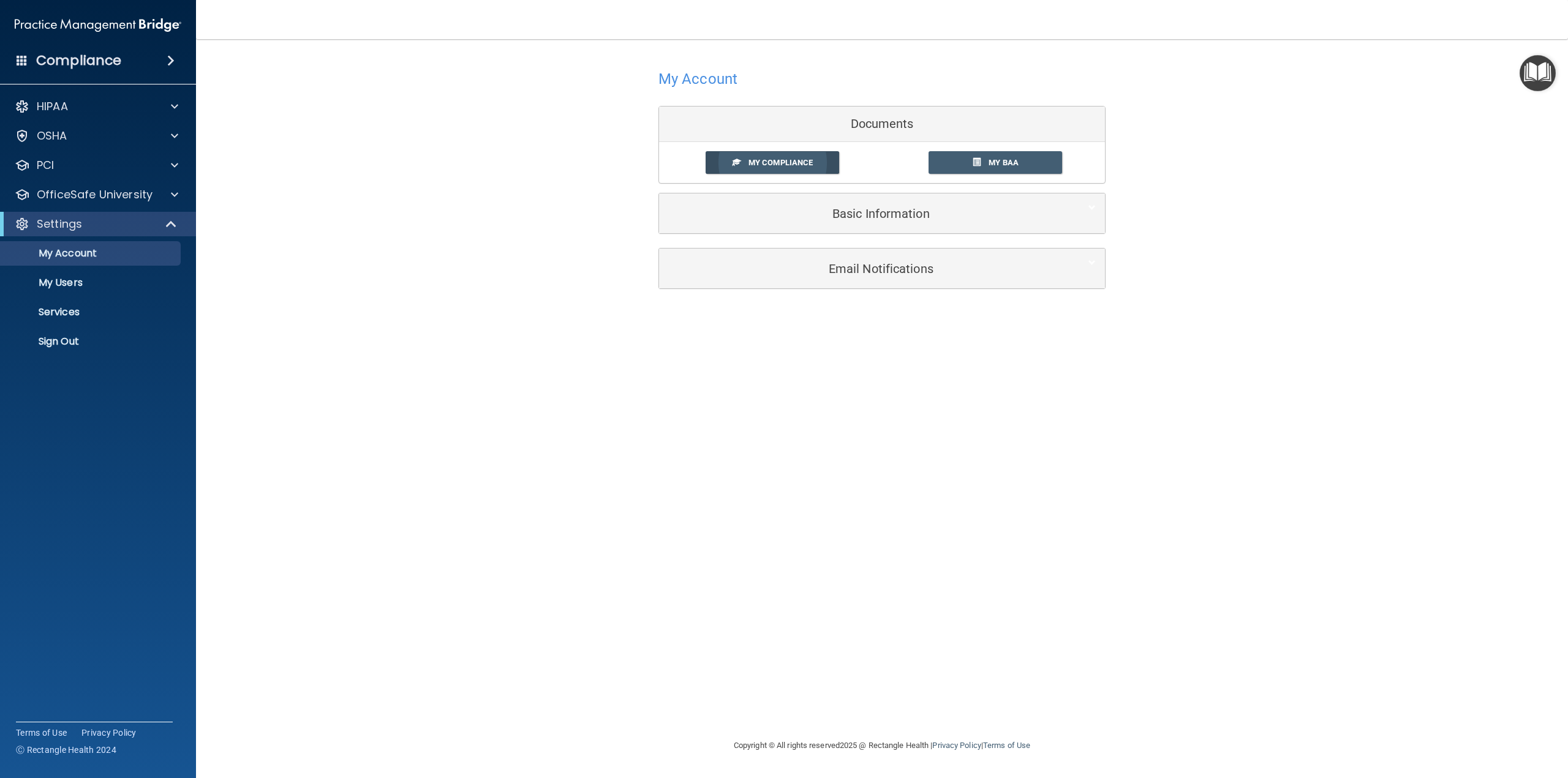
click at [781, 159] on span "My Compliance" at bounding box center [781, 163] width 64 height 9
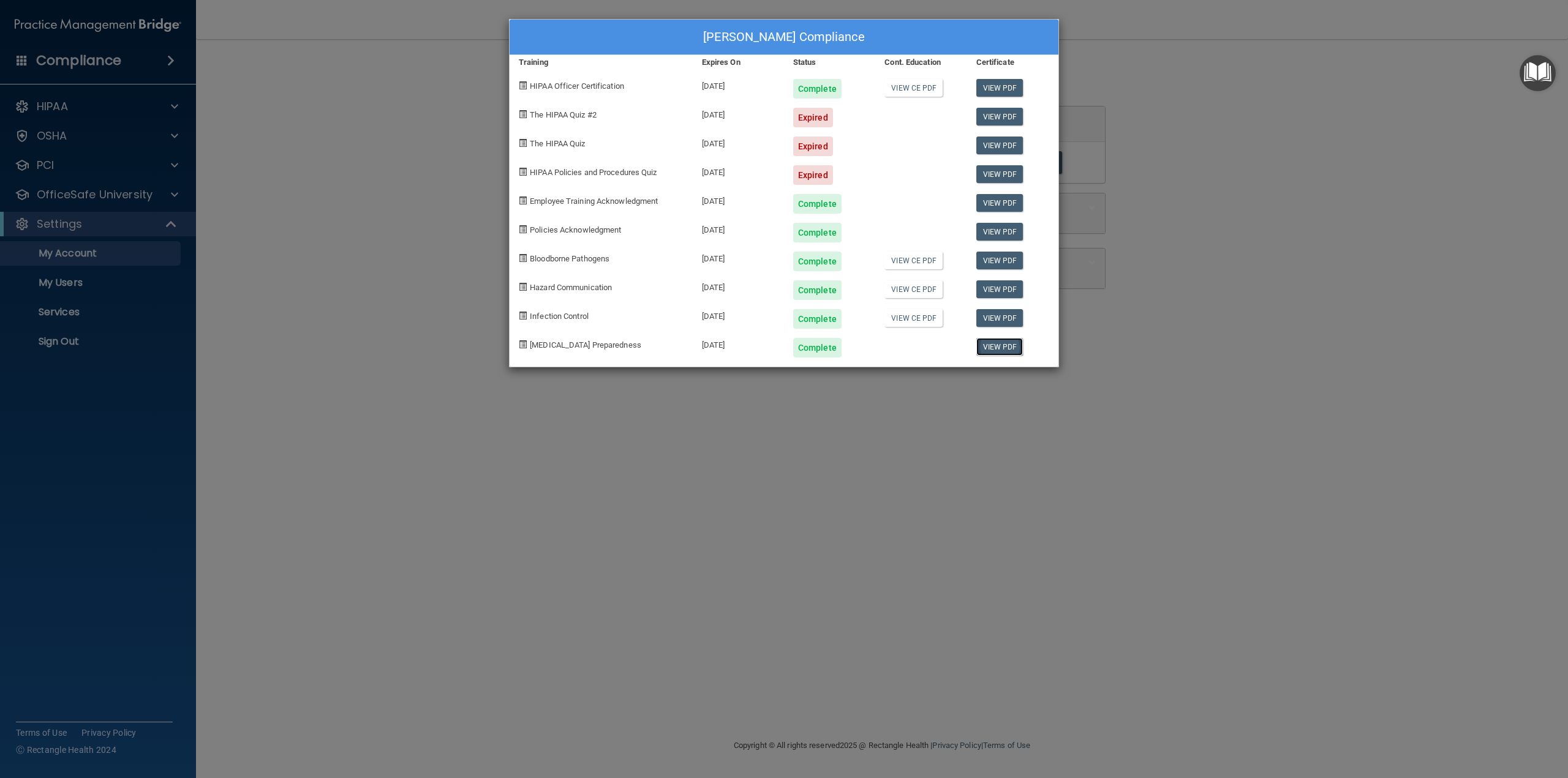
click at [1002, 346] on link "View PDF" at bounding box center [1000, 347] width 47 height 18
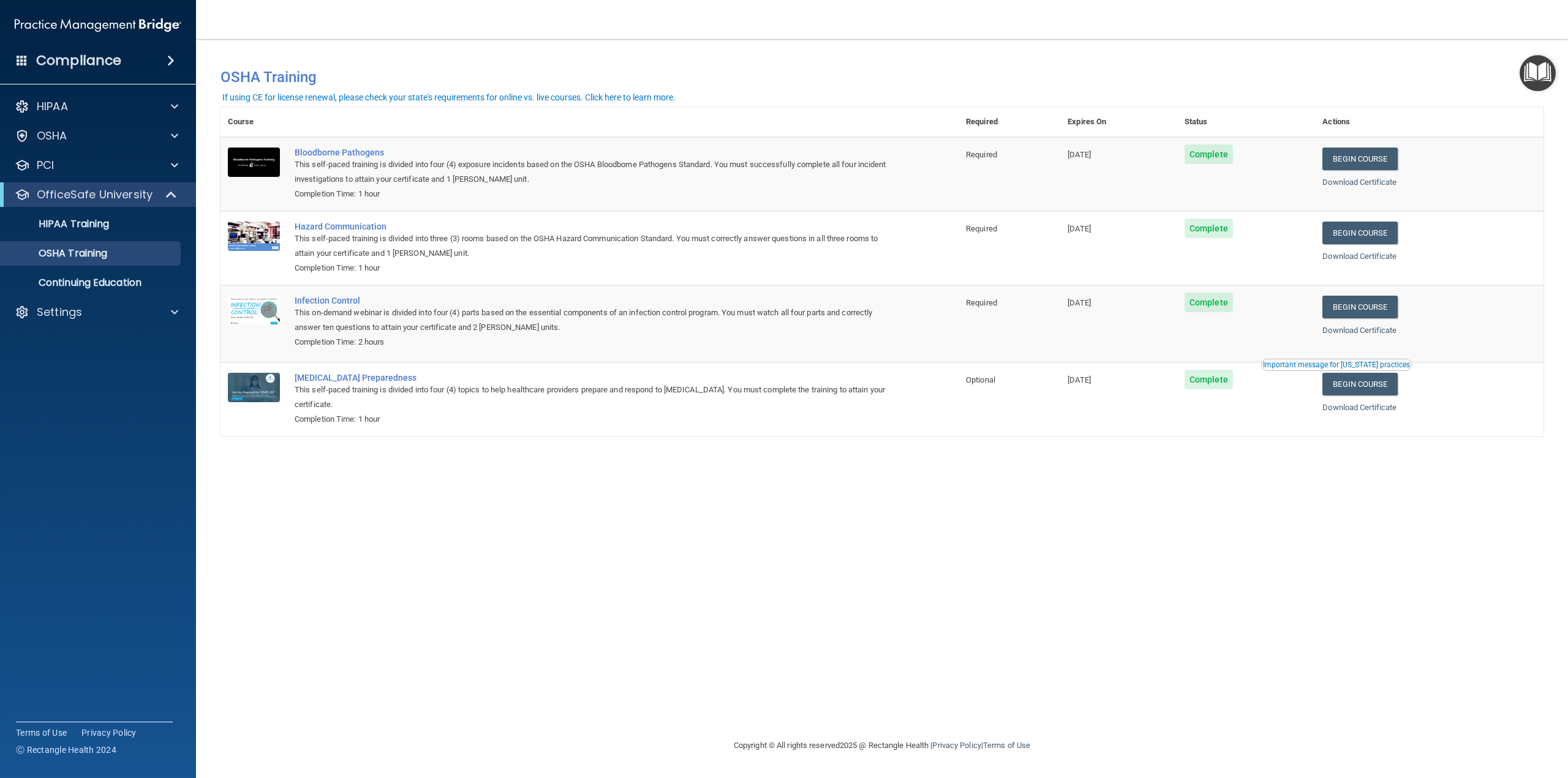
click at [830, 565] on div "You have a course that has expired or is incomplete. Please complete the course…" at bounding box center [882, 389] width 1323 height 675
